Goal: Information Seeking & Learning: Learn about a topic

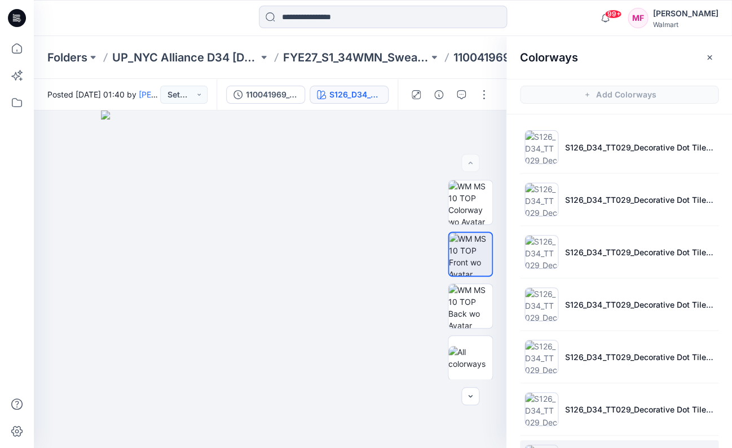
scroll to position [120, 0]
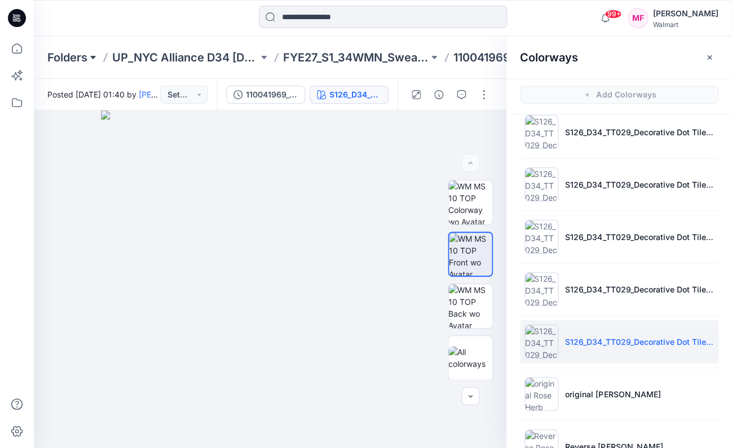
click at [94, 55] on button at bounding box center [92, 58] width 11 height 16
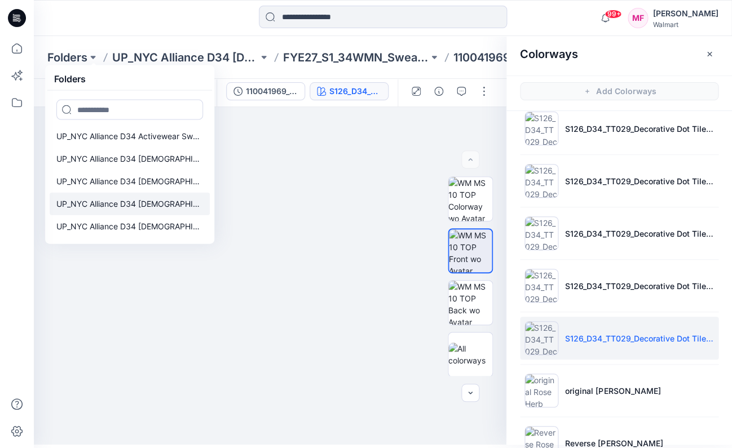
scroll to position [306, 0]
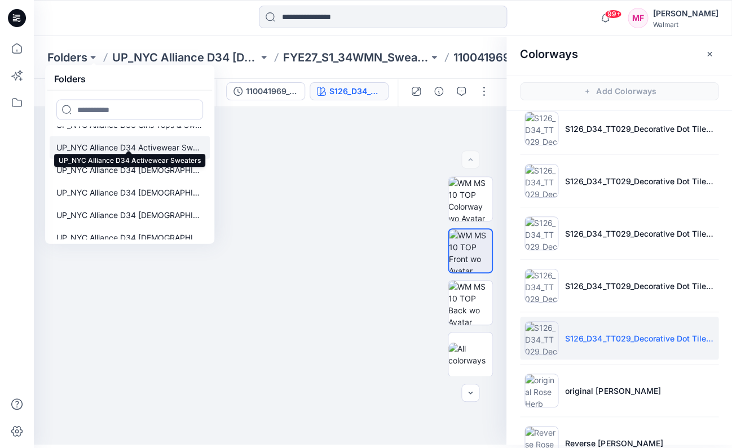
click at [141, 141] on p "UP_NYC Alliance D34 Activewear Sweaters" at bounding box center [129, 148] width 147 height 14
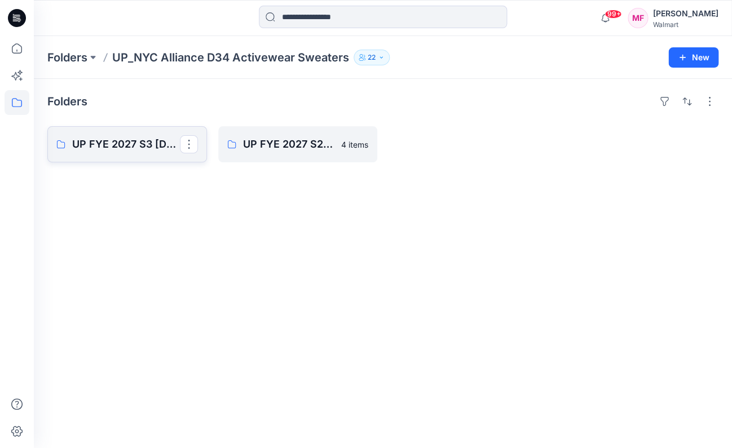
click at [147, 141] on p "UP FYE 2027 S3 [DEMOGRAPHIC_DATA] ACTIVE NYC Alliance" at bounding box center [126, 144] width 108 height 16
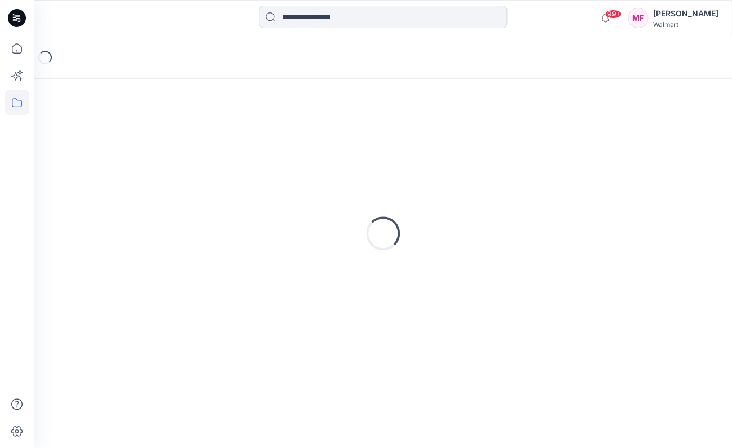
click at [147, 141] on div "Loading..." at bounding box center [382, 233] width 671 height 282
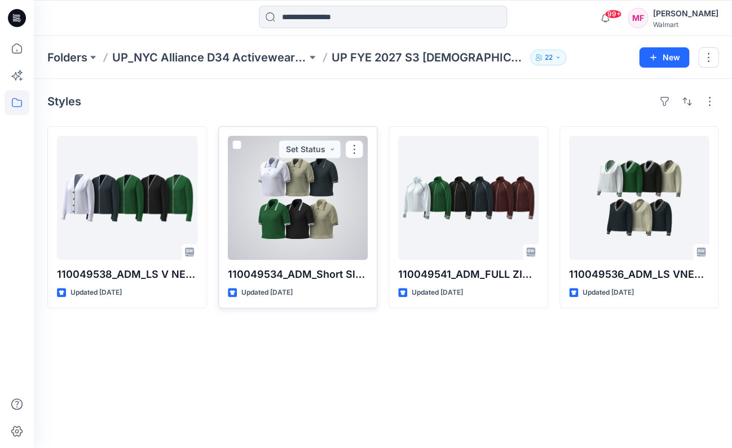
click at [318, 209] on div at bounding box center [298, 198] width 140 height 124
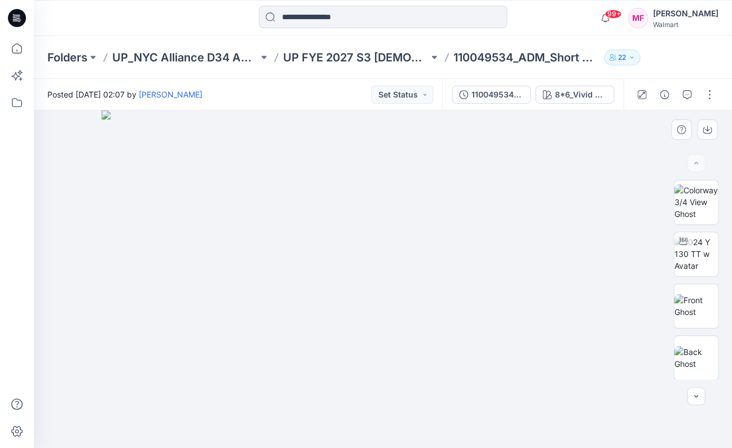
click at [473, 214] on img at bounding box center [382, 279] width 562 height 338
click at [567, 96] on div "8*6_Vivid White Combo 1" at bounding box center [581, 94] width 52 height 12
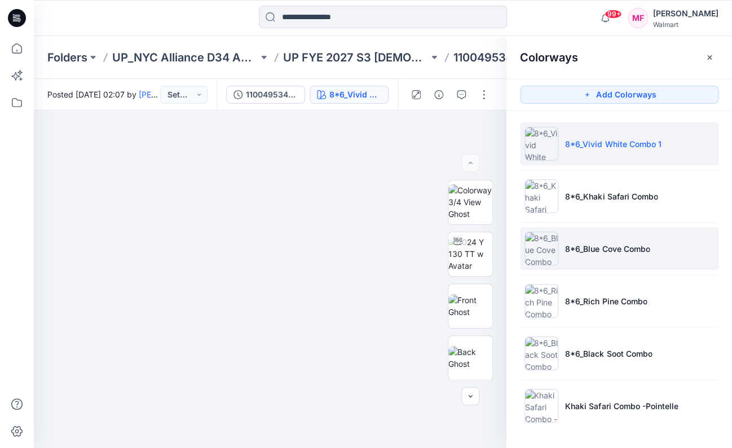
click at [575, 243] on p "8*6_Blue Cove Combo" at bounding box center [607, 249] width 85 height 12
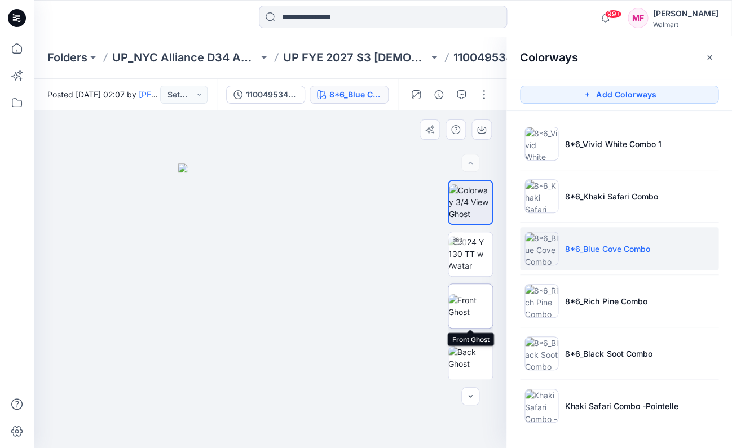
click at [481, 312] on img at bounding box center [470, 306] width 44 height 24
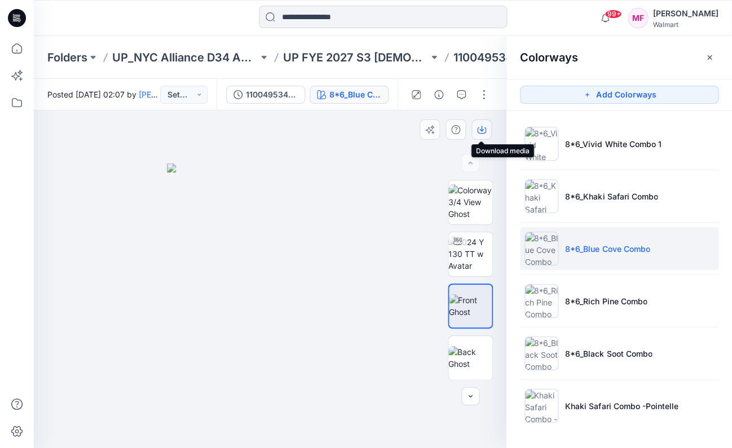
click at [480, 131] on icon "button" at bounding box center [481, 129] width 9 height 9
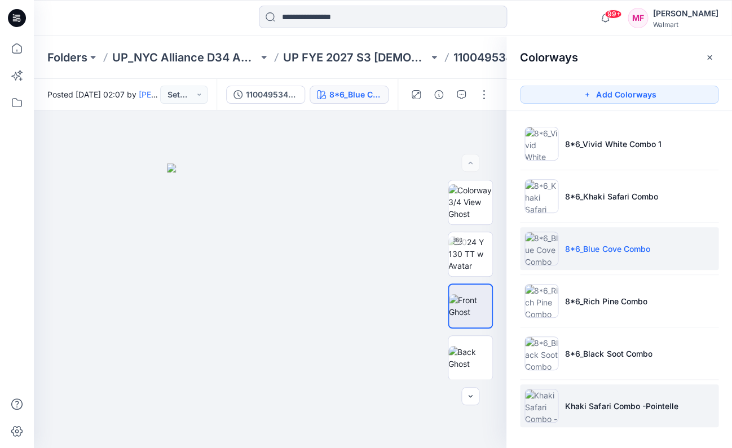
click at [548, 401] on img at bounding box center [541, 406] width 34 height 34
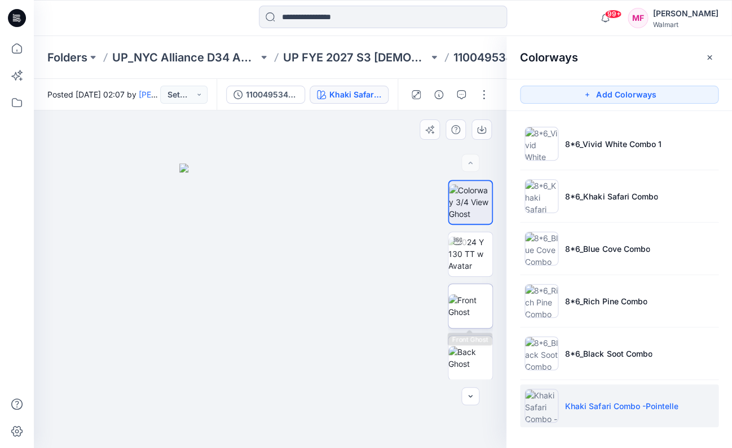
click at [469, 300] on img at bounding box center [470, 306] width 44 height 24
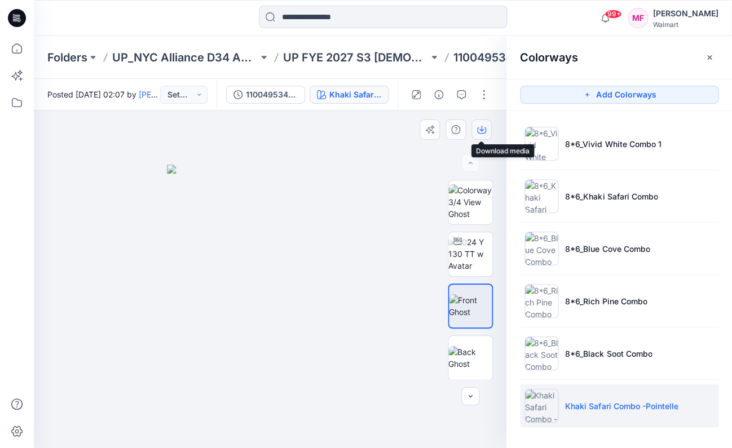
click at [481, 130] on icon "button" at bounding box center [481, 129] width 5 height 6
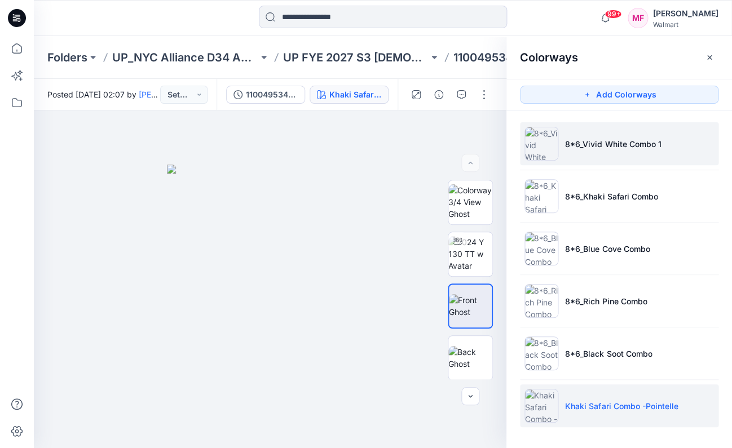
click at [528, 141] on img at bounding box center [541, 144] width 34 height 34
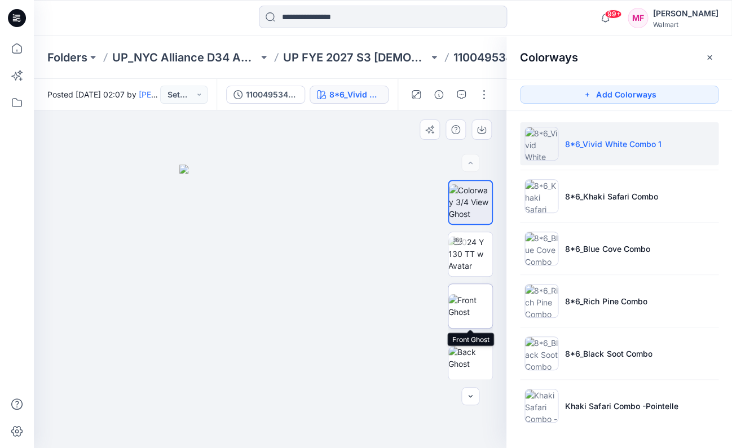
click at [473, 309] on img at bounding box center [470, 306] width 44 height 24
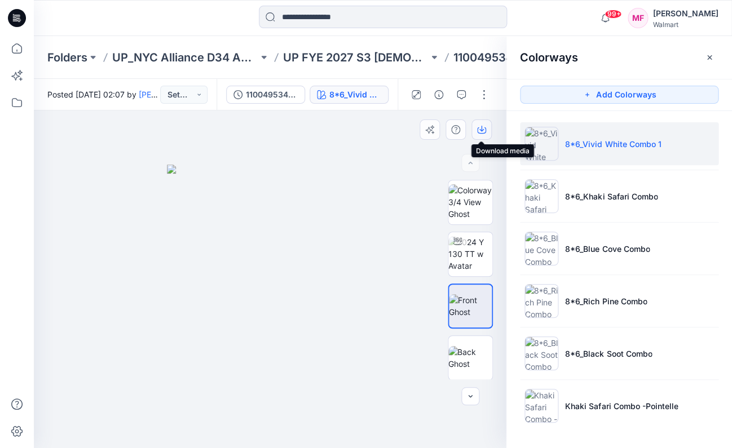
click at [480, 123] on button "button" at bounding box center [481, 129] width 20 height 20
